Goal: Task Accomplishment & Management: Manage account settings

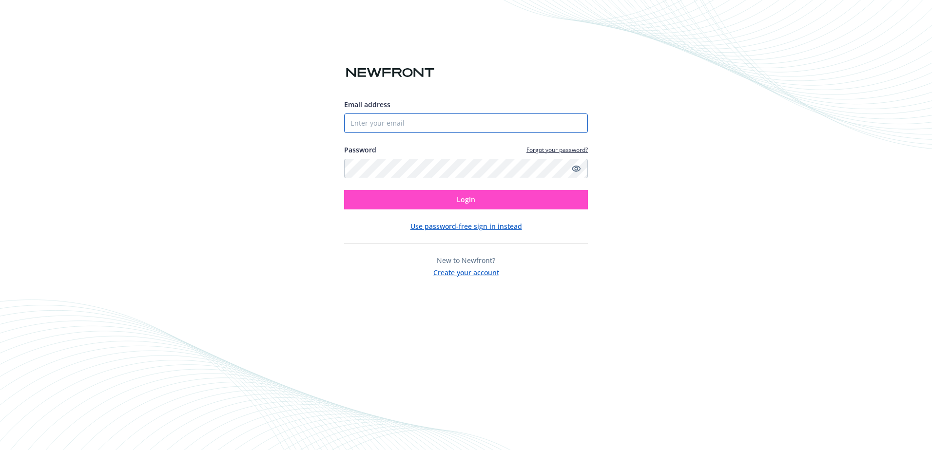
type input "[EMAIL_ADDRESS][DOMAIN_NAME]"
click at [435, 197] on button "Login" at bounding box center [466, 199] width 244 height 19
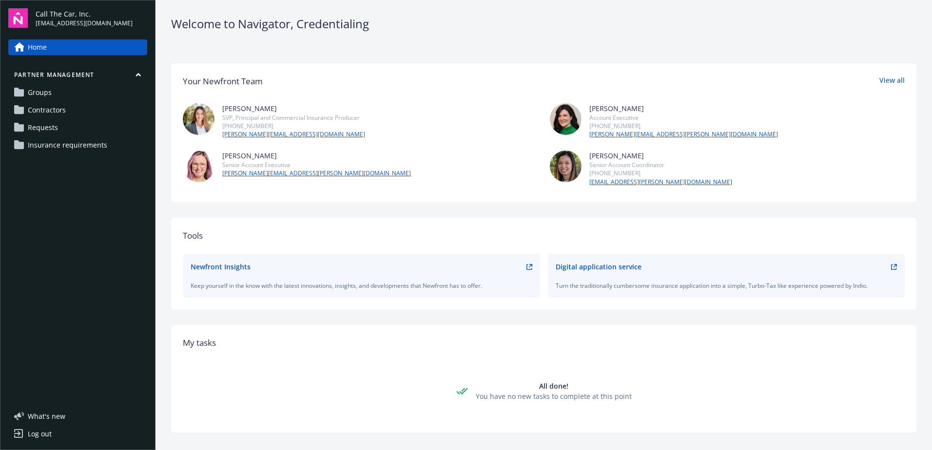
click at [44, 127] on span "Requests" at bounding box center [43, 128] width 30 height 16
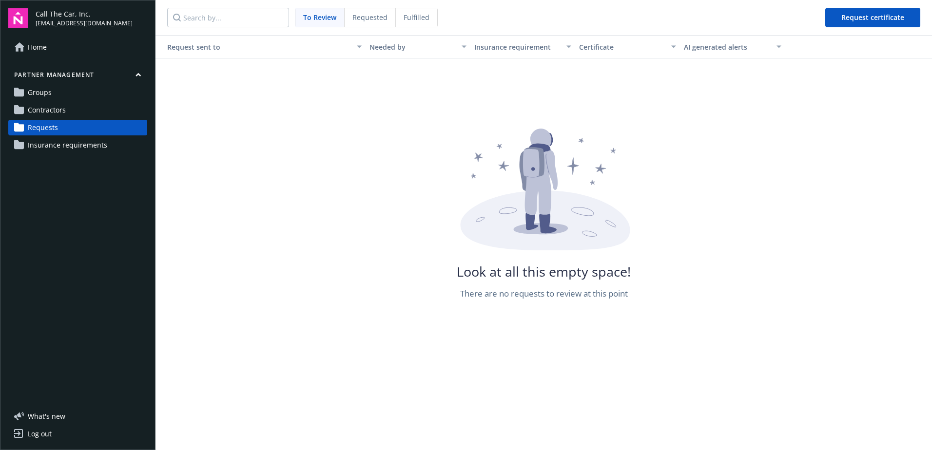
click at [70, 107] on link "Contractors" at bounding box center [77, 110] width 139 height 16
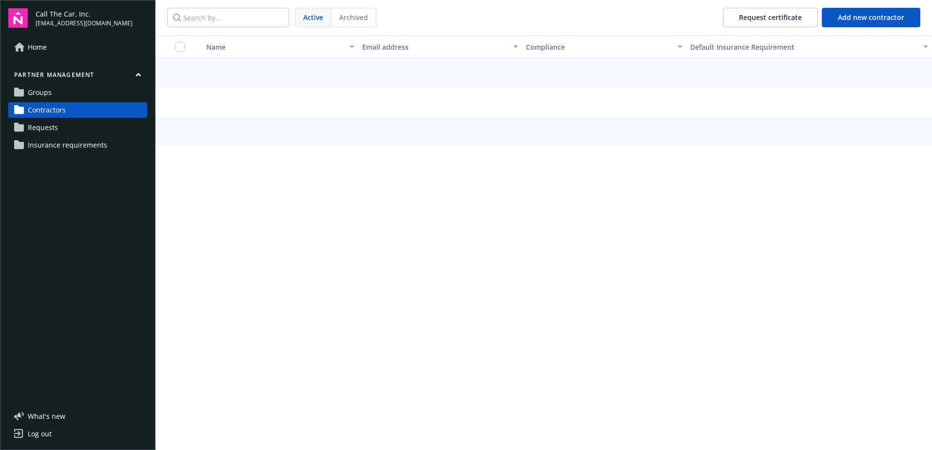
click at [77, 89] on link "Groups" at bounding box center [77, 93] width 139 height 16
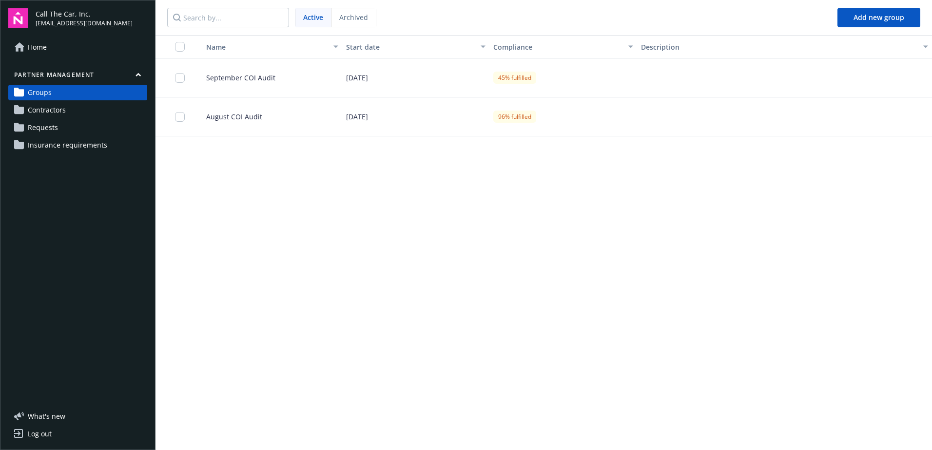
click at [258, 74] on span "September COI Audit" at bounding box center [236, 78] width 77 height 10
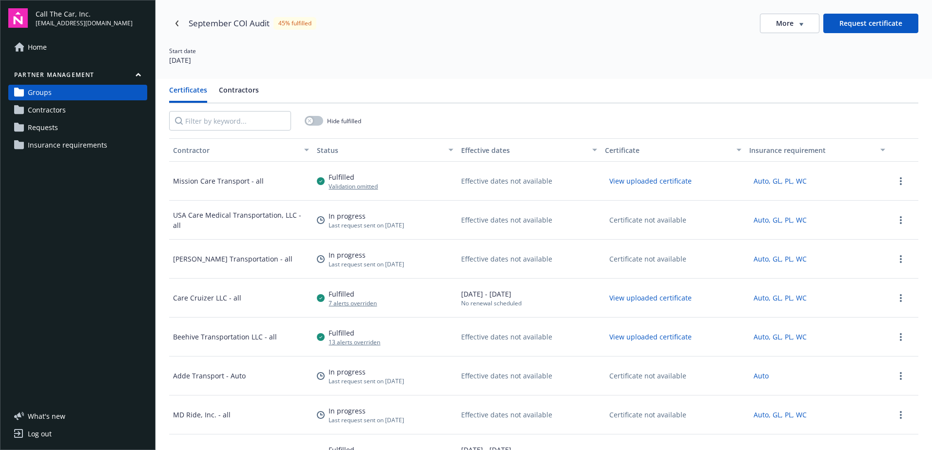
click at [233, 84] on div "Certificates Contractors Hide fulfilled Contractor Status Effective dates Certi…" at bounding box center [543, 304] width 776 height 450
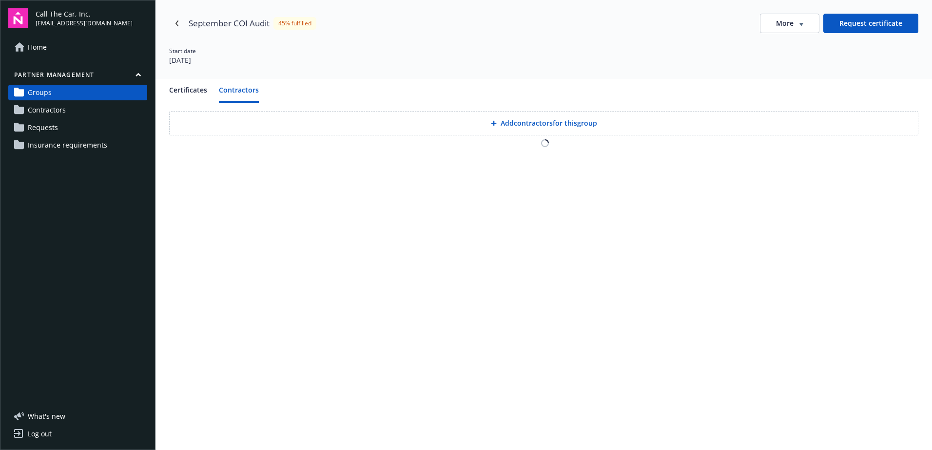
click at [233, 88] on button "Contractors" at bounding box center [239, 94] width 40 height 18
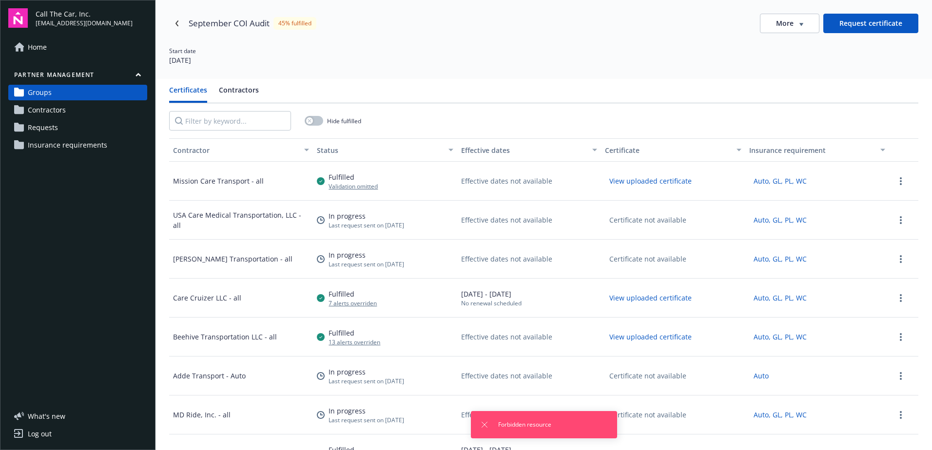
click at [182, 88] on button "Certificates" at bounding box center [188, 94] width 38 height 18
click at [87, 126] on link "Requests" at bounding box center [77, 128] width 139 height 16
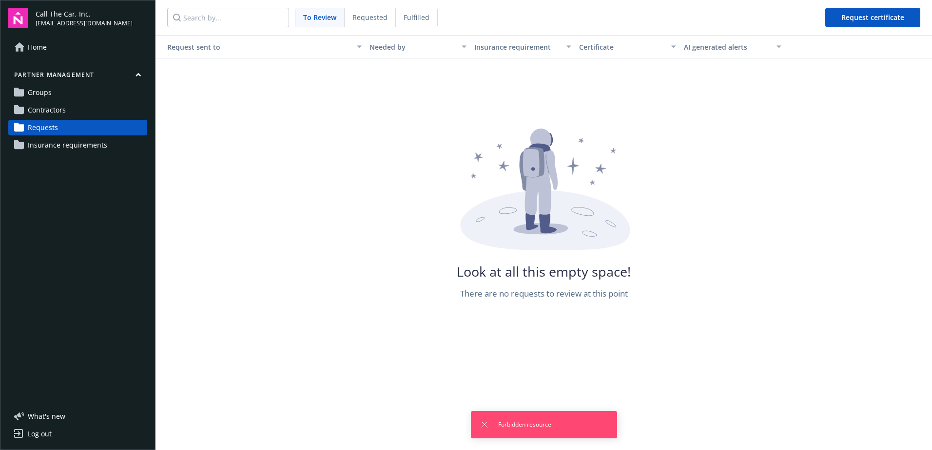
click at [372, 16] on span "Requested" at bounding box center [369, 17] width 35 height 10
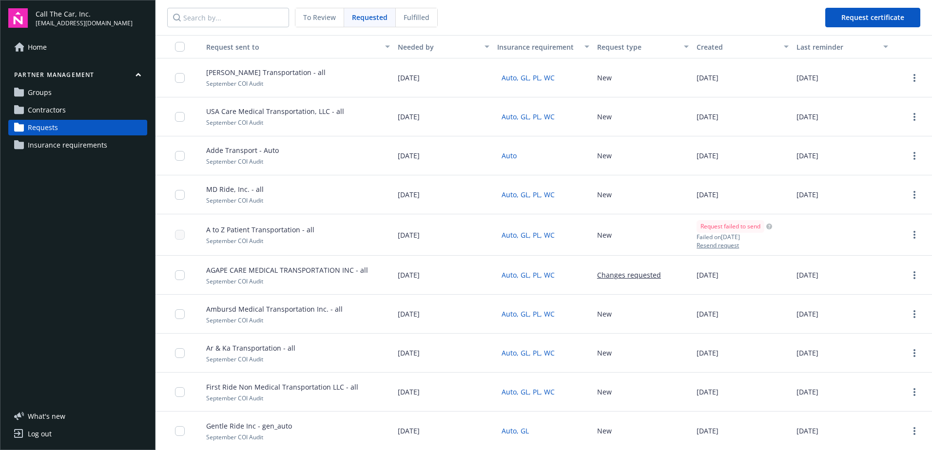
click at [56, 92] on link "Groups" at bounding box center [77, 93] width 139 height 16
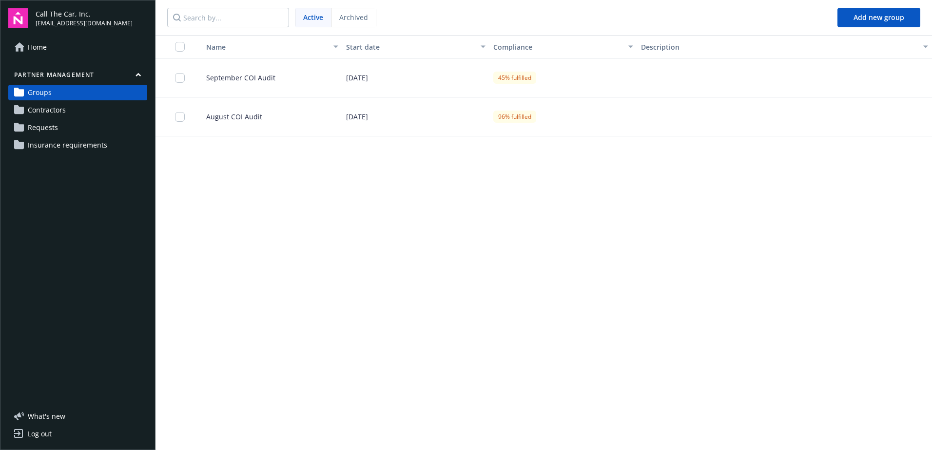
click at [247, 76] on span "September COI Audit" at bounding box center [236, 78] width 77 height 10
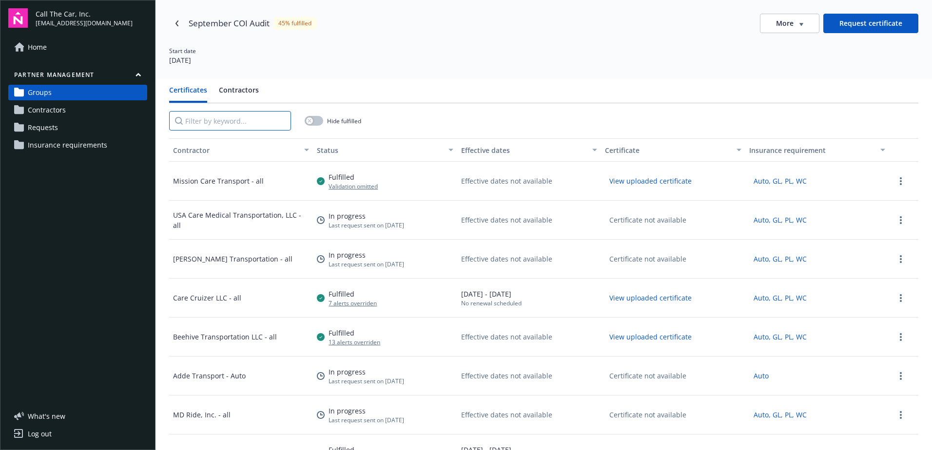
click at [233, 113] on input "Filter by keyword..." at bounding box center [230, 120] width 122 height 19
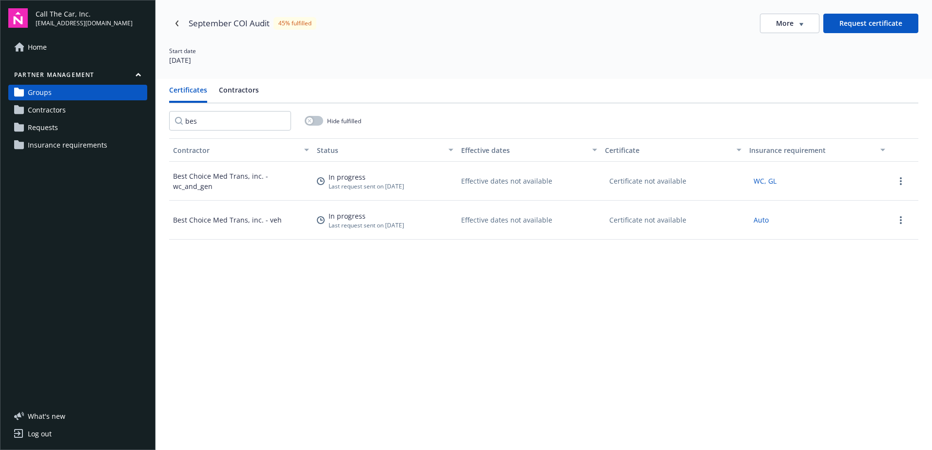
click at [872, 180] on div "WC, GL" at bounding box center [817, 181] width 144 height 39
click at [900, 180] on icon "more" at bounding box center [901, 181] width 2 height 8
click at [846, 74] on div "September COI Audit 45% fulfilled More Request certificate Start date [DATE]" at bounding box center [543, 39] width 776 height 79
click at [375, 61] on div "Start date [DATE]" at bounding box center [543, 56] width 749 height 19
click at [895, 178] on link "more" at bounding box center [901, 181] width 12 height 12
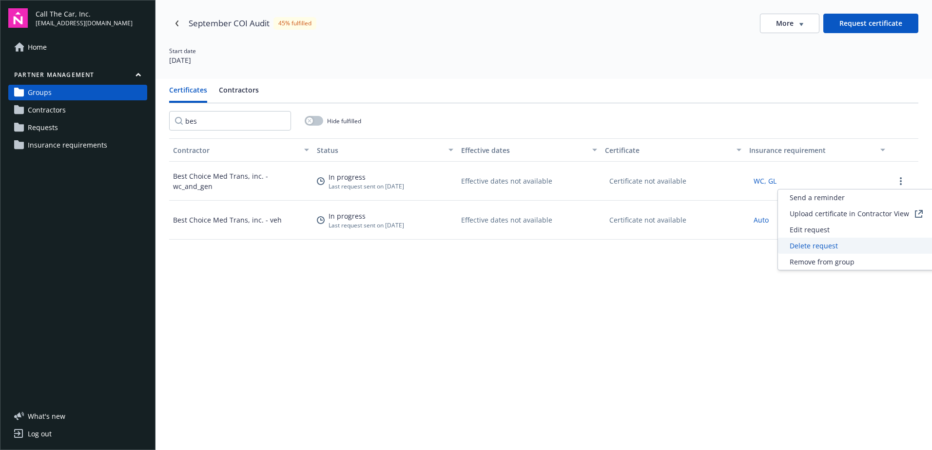
click at [818, 243] on span "Delete request" at bounding box center [814, 246] width 48 height 10
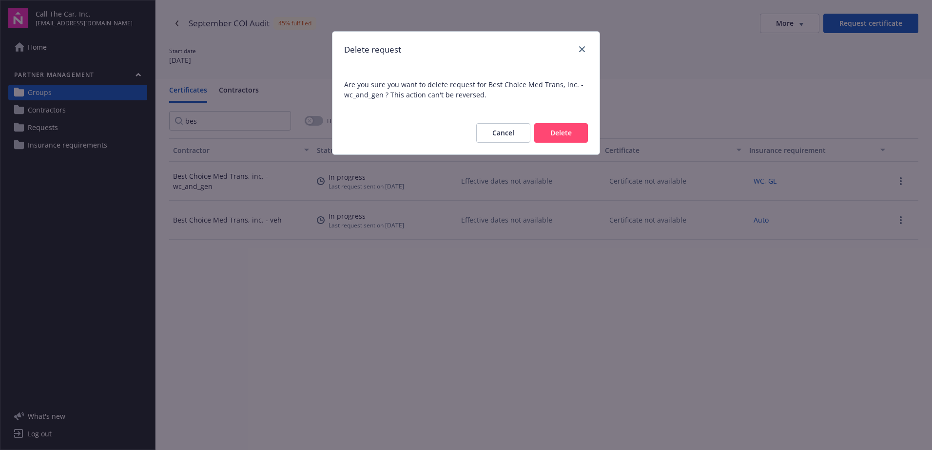
drag, startPoint x: 570, startPoint y: 132, endPoint x: 720, endPoint y: 134, distance: 149.6
click at [575, 132] on button "Delete" at bounding box center [561, 132] width 54 height 19
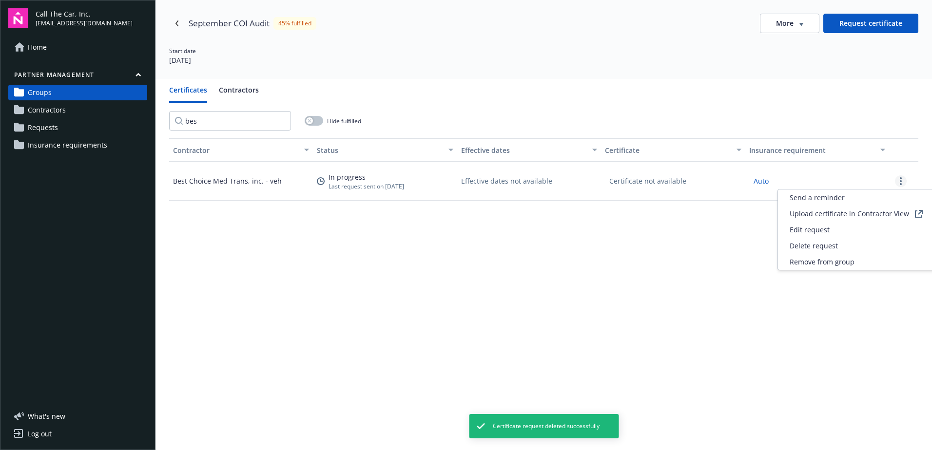
click at [900, 180] on circle "more" at bounding box center [901, 181] width 2 height 2
click at [830, 246] on span "Delete request" at bounding box center [814, 246] width 48 height 10
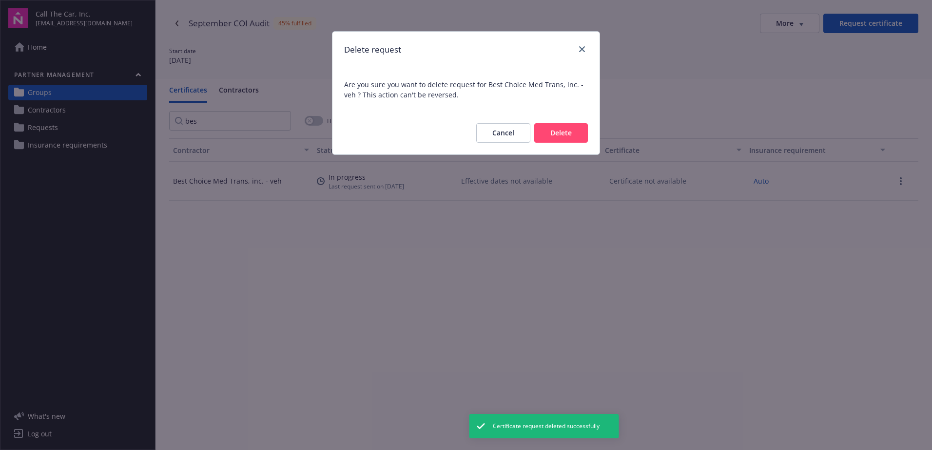
click at [558, 132] on button "Delete" at bounding box center [561, 132] width 54 height 19
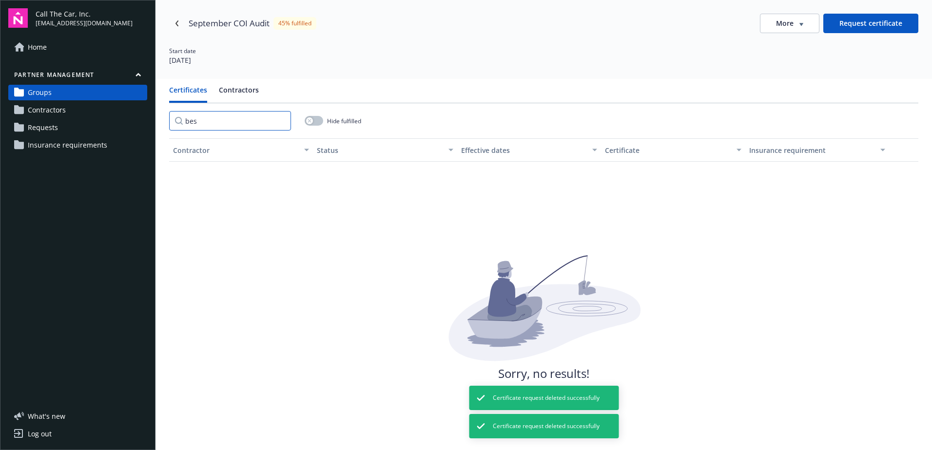
drag, startPoint x: 198, startPoint y: 120, endPoint x: 182, endPoint y: 120, distance: 15.6
click at [182, 120] on input "bes" at bounding box center [230, 120] width 122 height 19
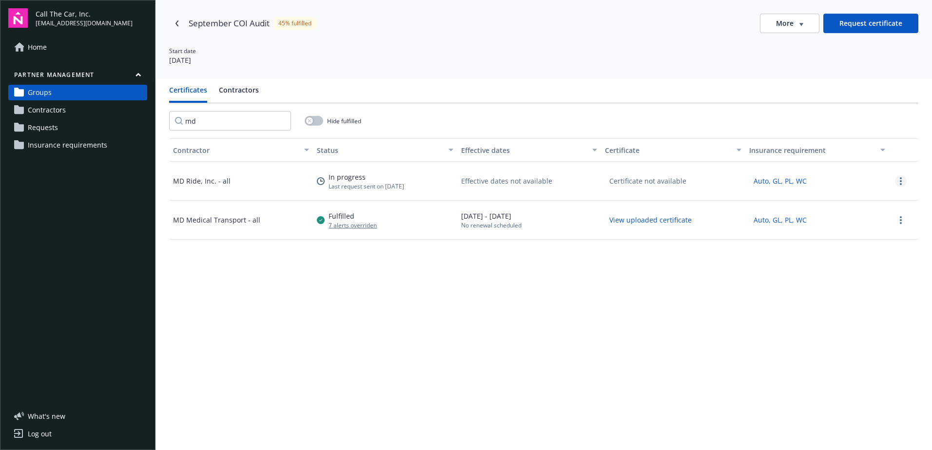
click at [895, 180] on link "more" at bounding box center [901, 181] width 12 height 12
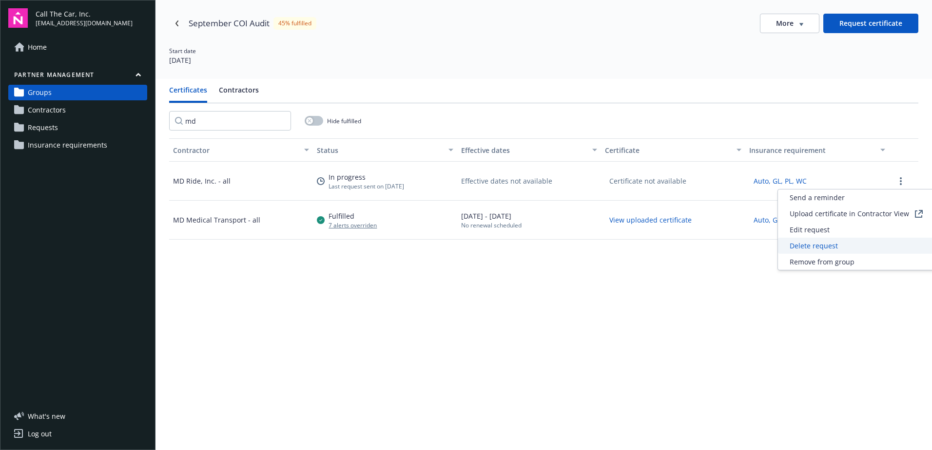
click at [815, 245] on span "Delete request" at bounding box center [814, 246] width 48 height 10
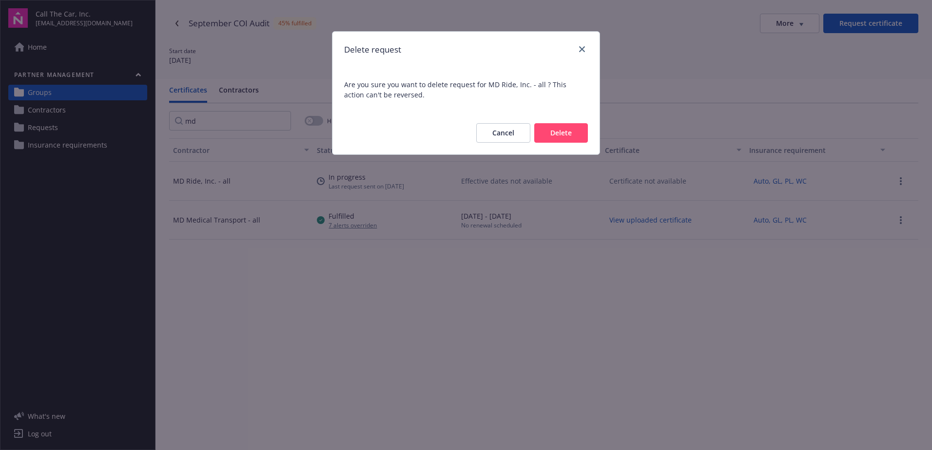
click at [559, 129] on button "Delete" at bounding box center [561, 132] width 54 height 19
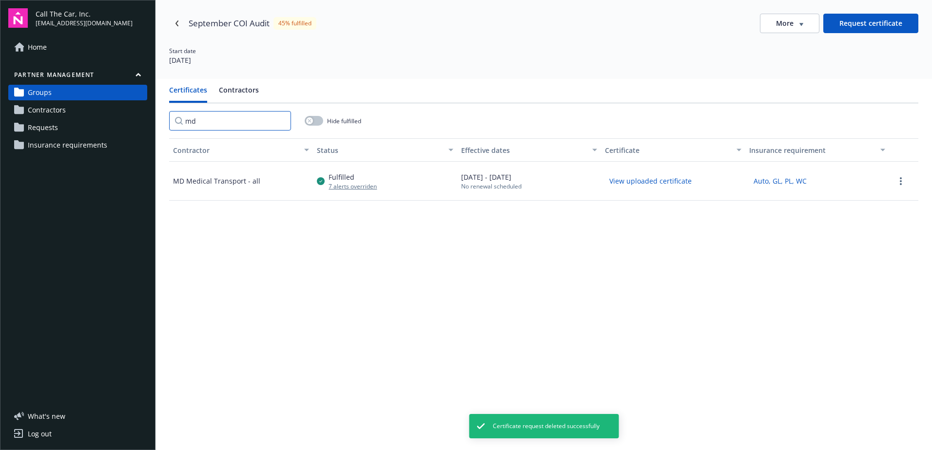
click at [207, 123] on input "md" at bounding box center [230, 120] width 122 height 19
type input "m"
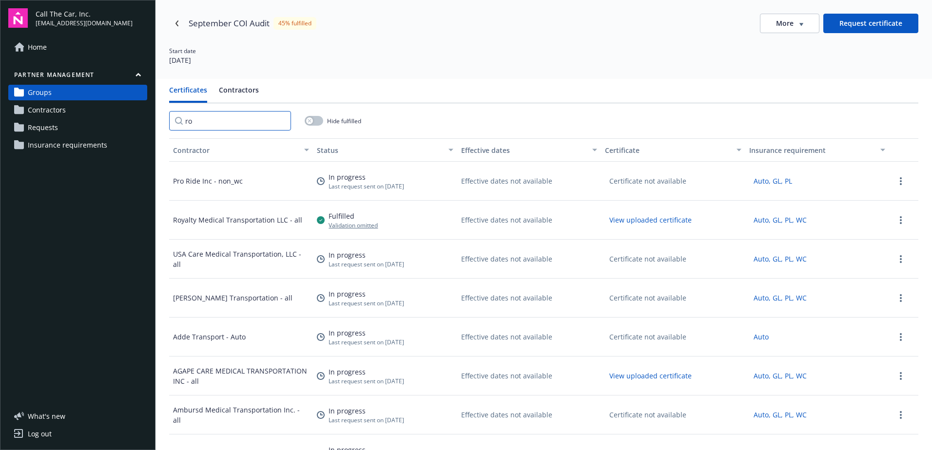
type input "r"
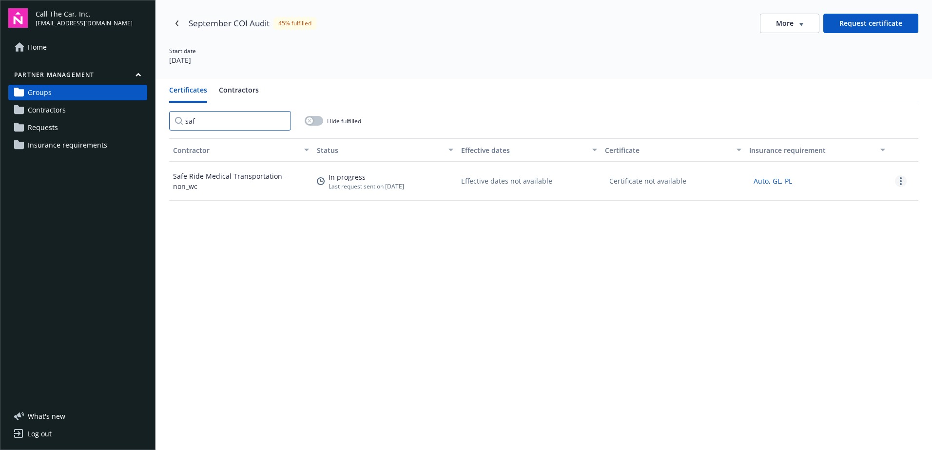
type input "saf"
click at [895, 180] on link "more" at bounding box center [901, 181] width 12 height 12
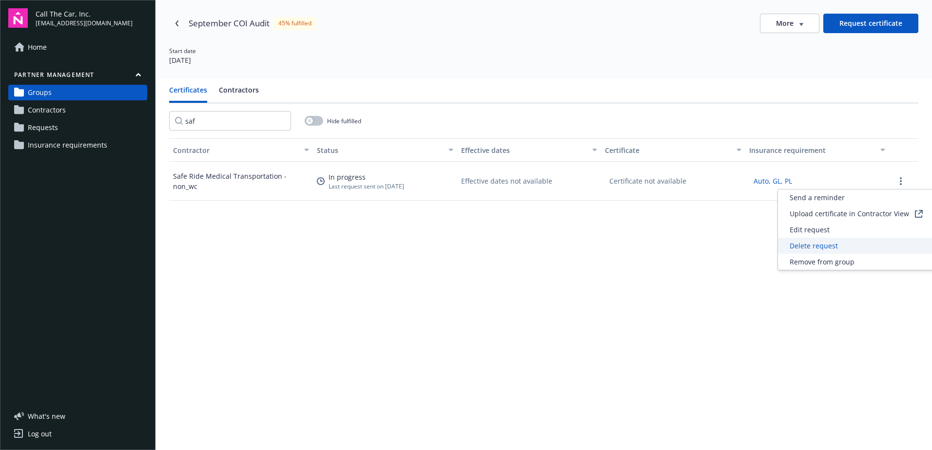
click at [822, 246] on span "Delete request" at bounding box center [814, 246] width 48 height 10
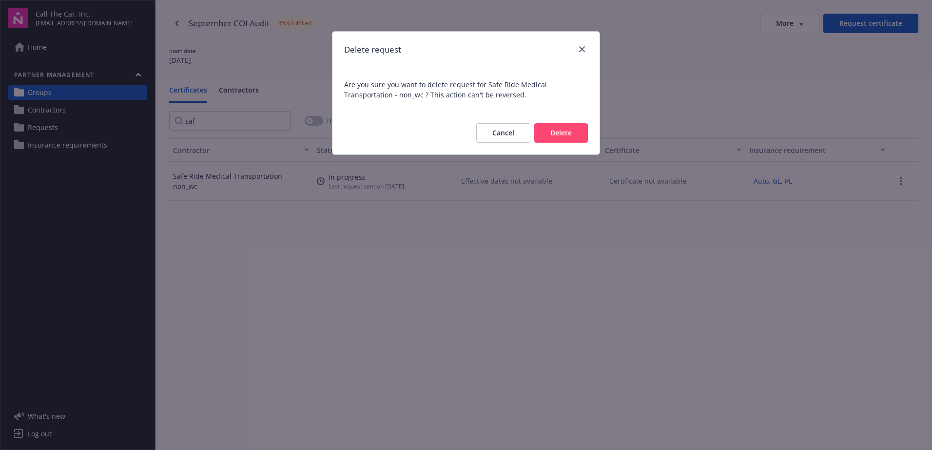
click at [570, 134] on button "Delete" at bounding box center [561, 132] width 54 height 19
